Goal: Information Seeking & Learning: Learn about a topic

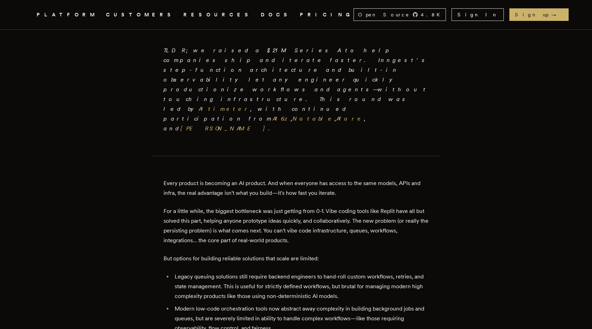
scroll to position [223, 0]
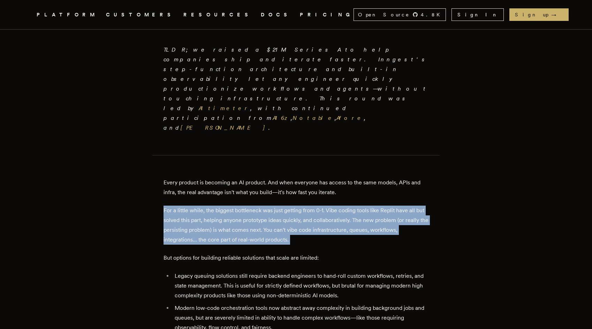
click at [424, 178] on p "Every product is becoming an AI product. And when everyone has access to the sa…" at bounding box center [295, 188] width 265 height 20
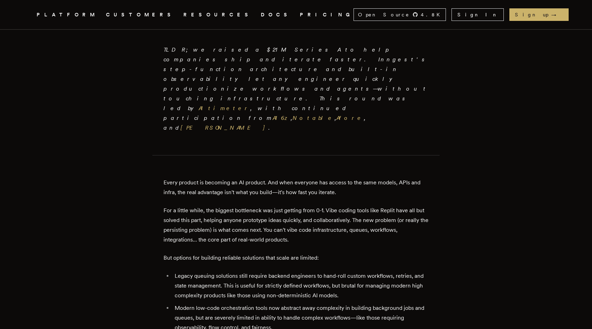
click at [424, 178] on p "Every product is becoming an AI product. And when everyone has access to the sa…" at bounding box center [295, 188] width 265 height 20
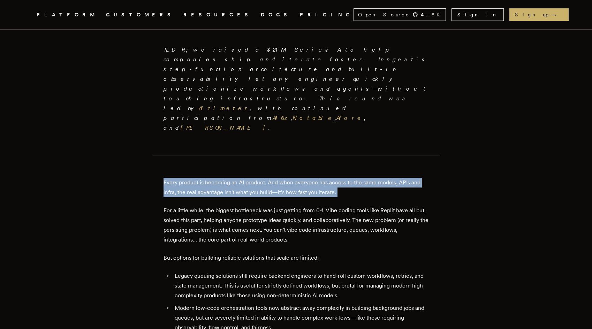
click at [423, 206] on p "For a little while, the biggest bottleneck was just getting from 0-1. Vibe codi…" at bounding box center [295, 225] width 265 height 39
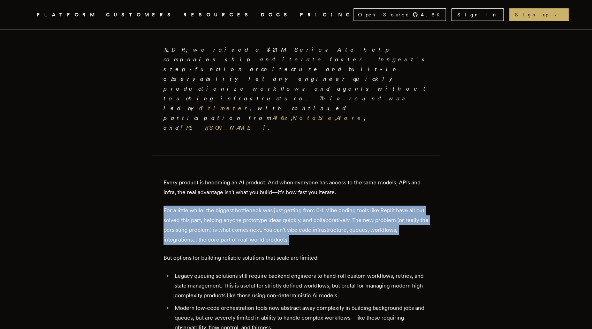
drag, startPoint x: 421, startPoint y: 152, endPoint x: 414, endPoint y: 190, distance: 39.1
click at [414, 206] on p "For a little while, the biggest bottleneck was just getting from 0-1. Vibe codi…" at bounding box center [295, 225] width 265 height 39
